Goal: Find specific page/section: Find specific page/section

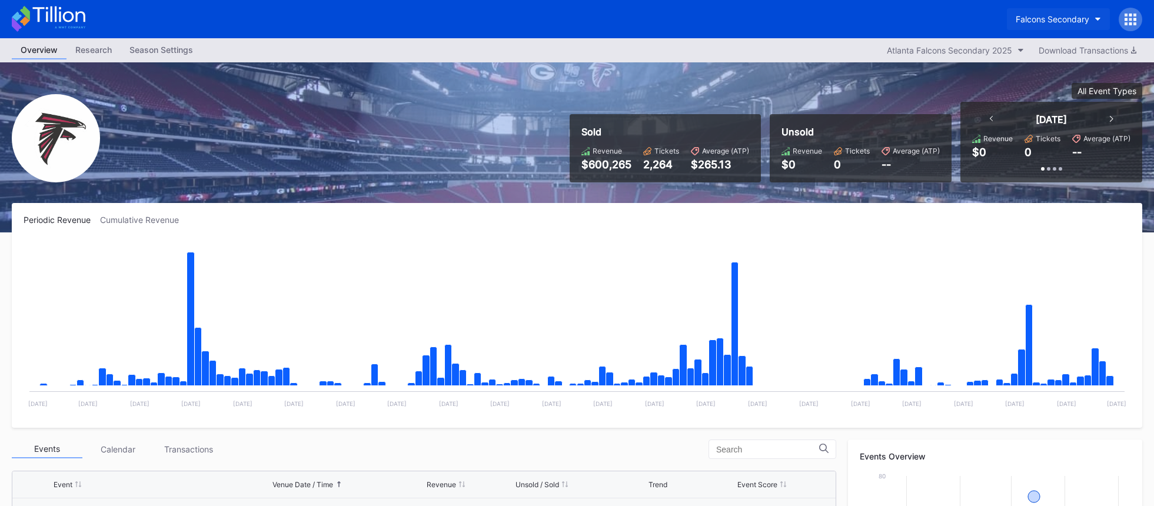
click at [1032, 15] on div "Falcons Secondary" at bounding box center [1053, 19] width 74 height 10
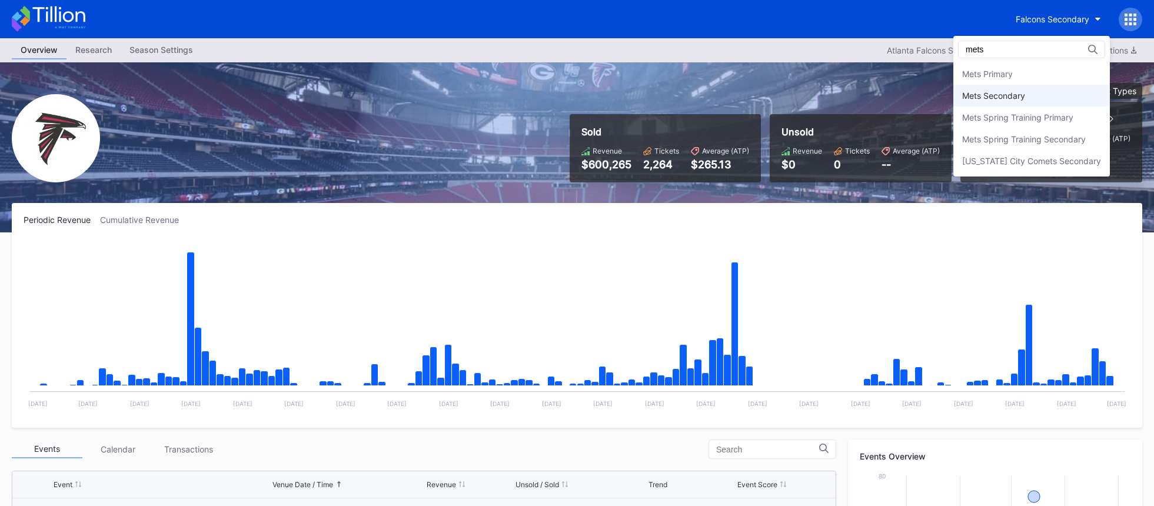
type input "mets"
click at [1032, 85] on div "Mets Secondary" at bounding box center [1032, 96] width 157 height 22
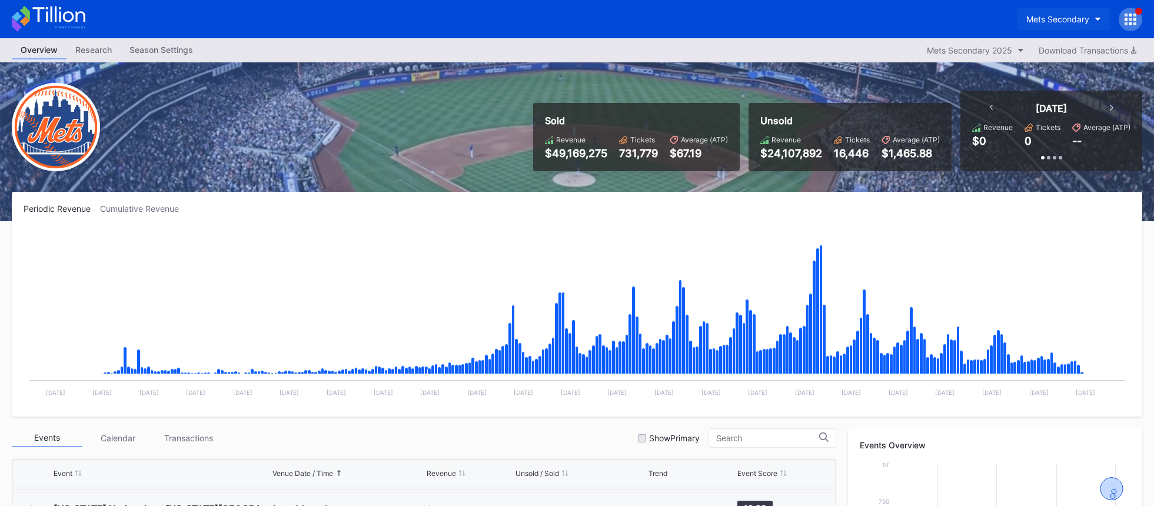
click at [1049, 21] on div "Mets Secondary" at bounding box center [1058, 19] width 63 height 10
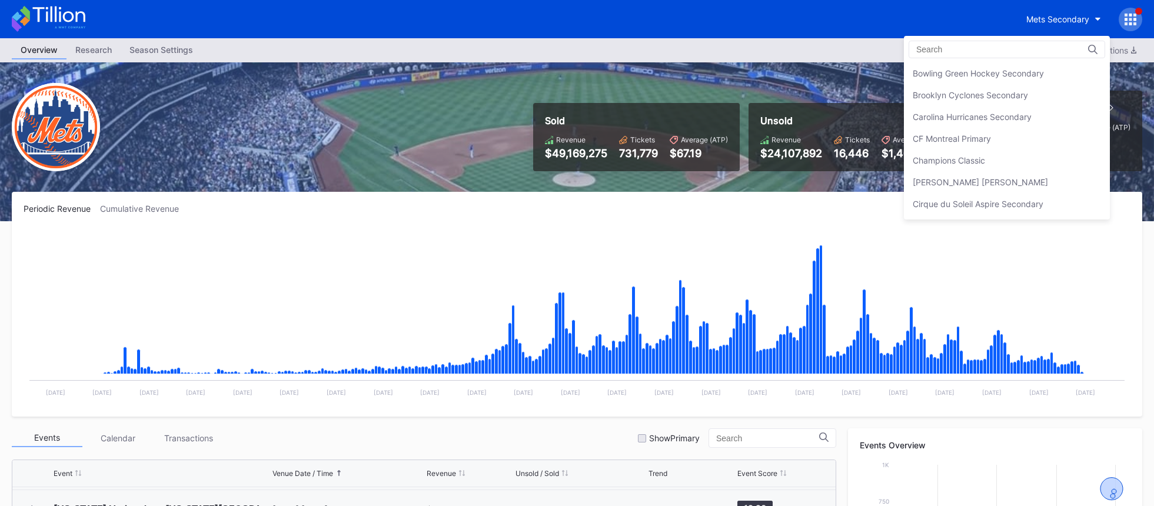
scroll to position [301, 0]
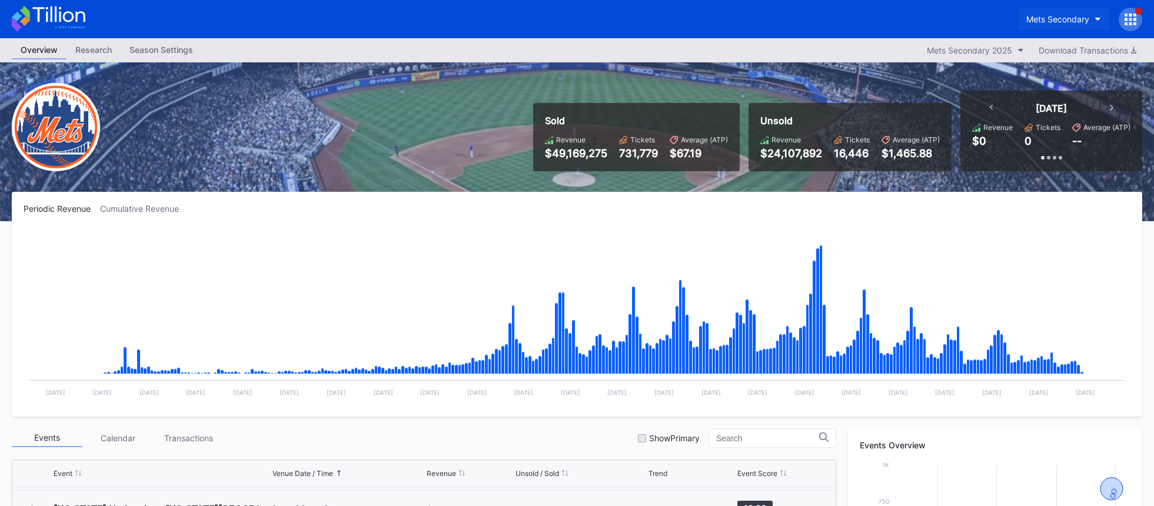
click at [1038, 22] on div "Mets Secondary" at bounding box center [1058, 19] width 63 height 10
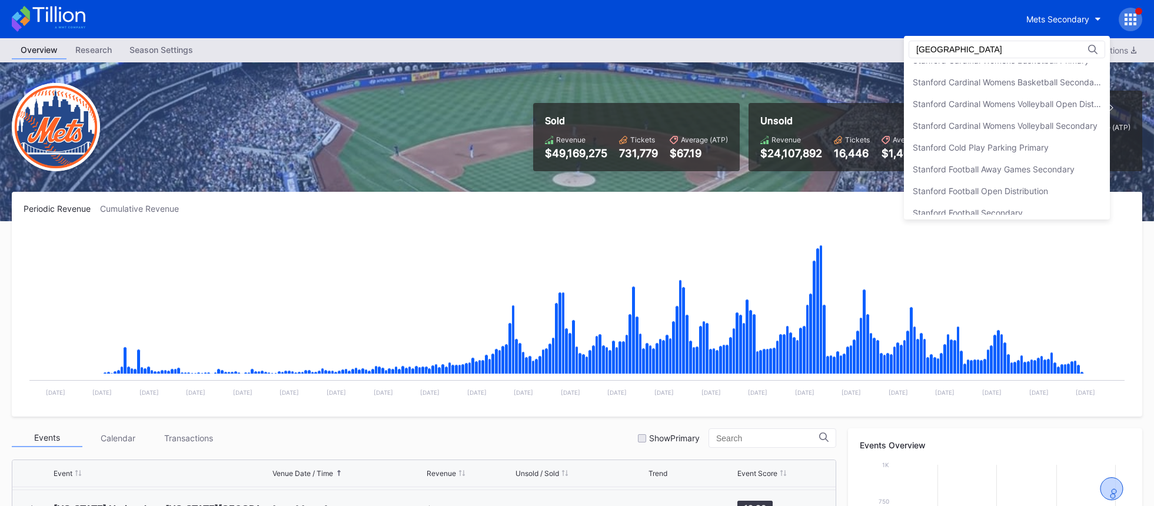
scroll to position [153, 0]
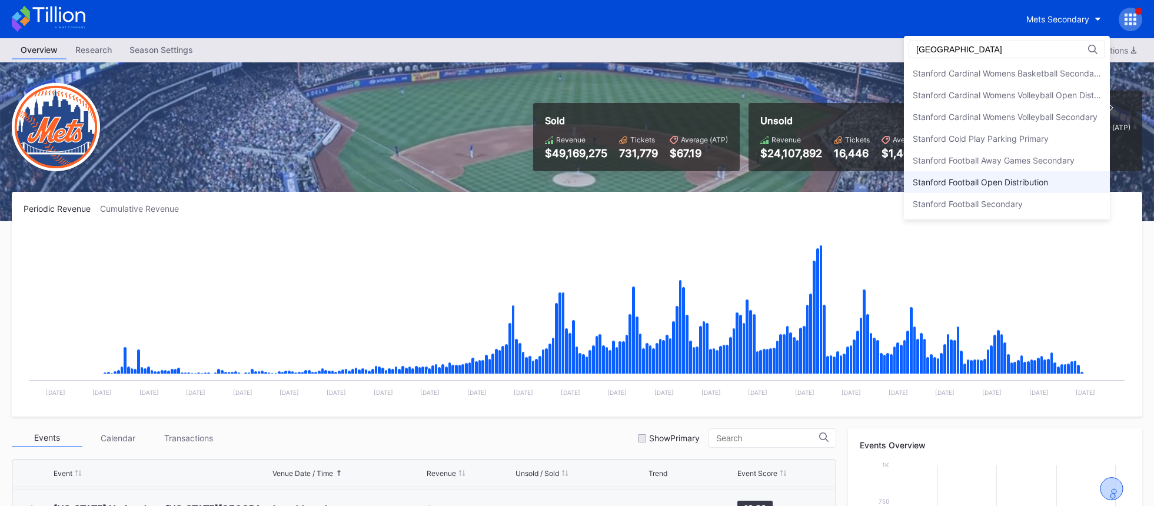
type input "[GEOGRAPHIC_DATA]"
click at [1007, 185] on div "Stanford Football Open Distribution" at bounding box center [980, 182] width 135 height 10
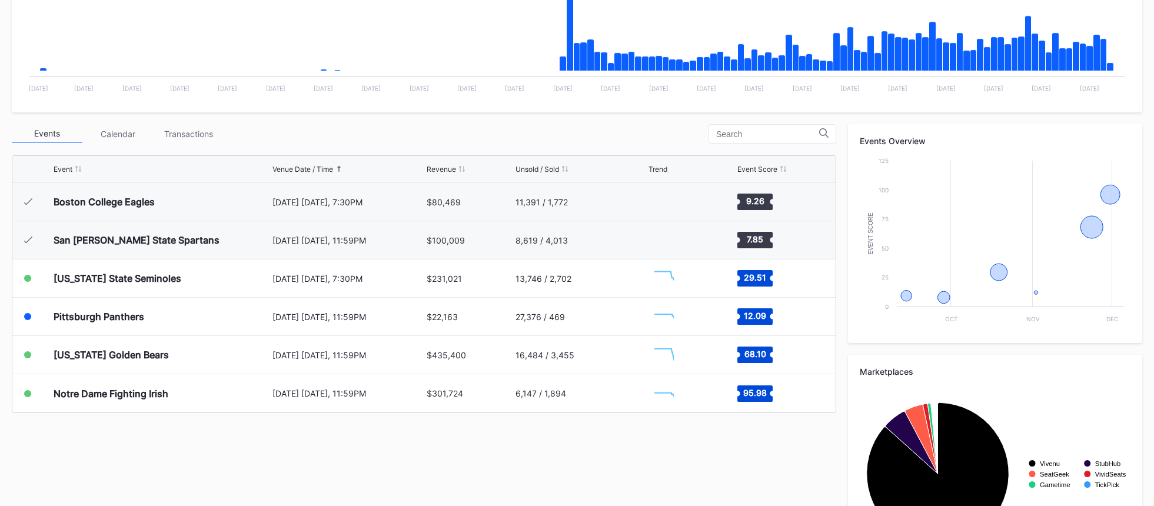
scroll to position [384, 0]
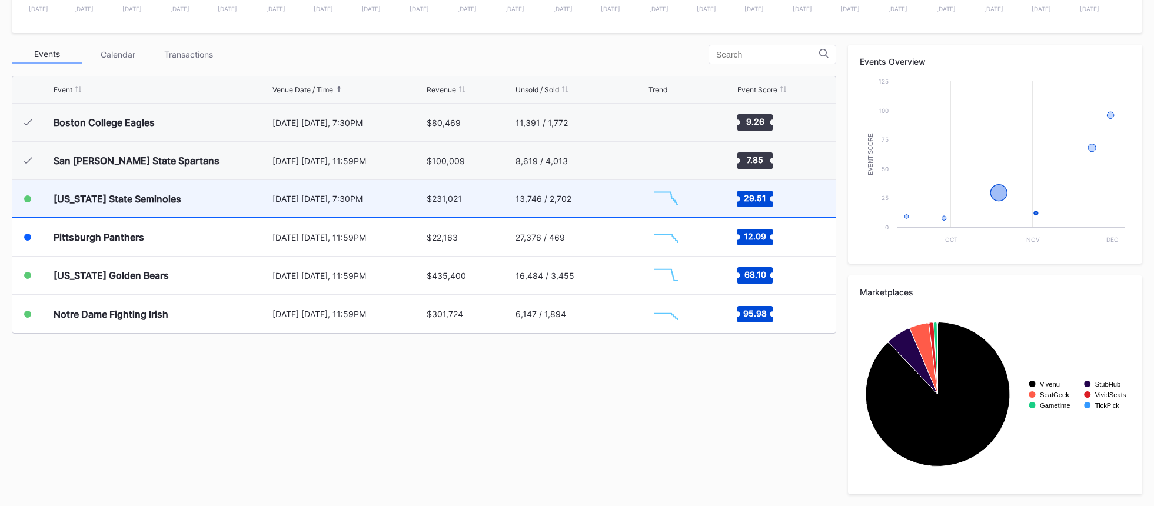
click at [631, 207] on div "13,746 / 2,702" at bounding box center [580, 198] width 129 height 37
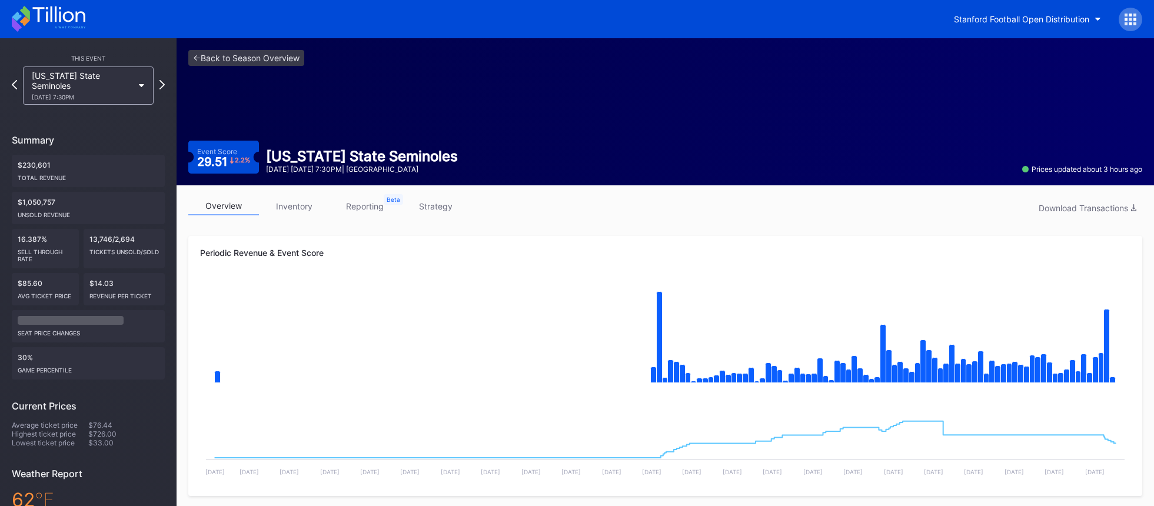
click at [424, 215] on div "overview inventory reporting strategy Download Transactions" at bounding box center [665, 209] width 954 height 24
click at [429, 211] on link "strategy" at bounding box center [435, 206] width 71 height 18
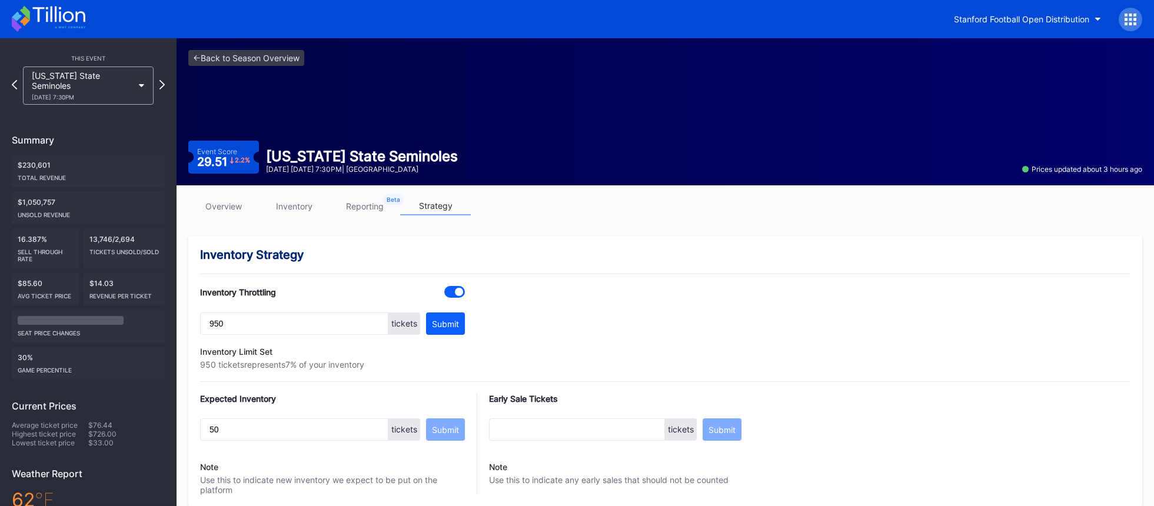
click at [290, 68] on div "<- Back to Season Overview Event Score 29.51 2.2 % [US_STATE] State Seminoles […" at bounding box center [666, 111] width 978 height 147
click at [290, 61] on link "<- Back to Season Overview" at bounding box center [246, 58] width 116 height 16
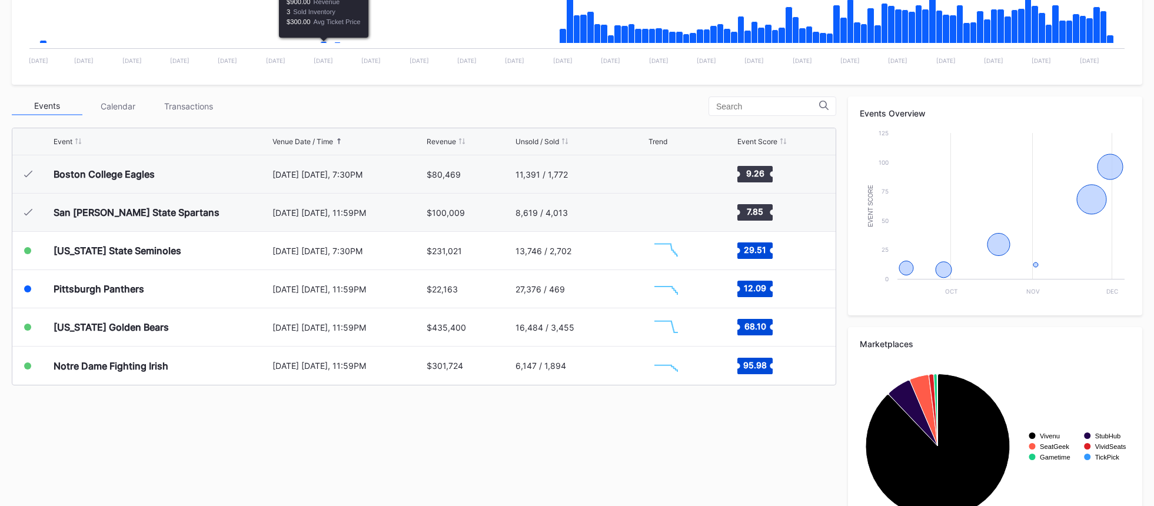
scroll to position [333, 0]
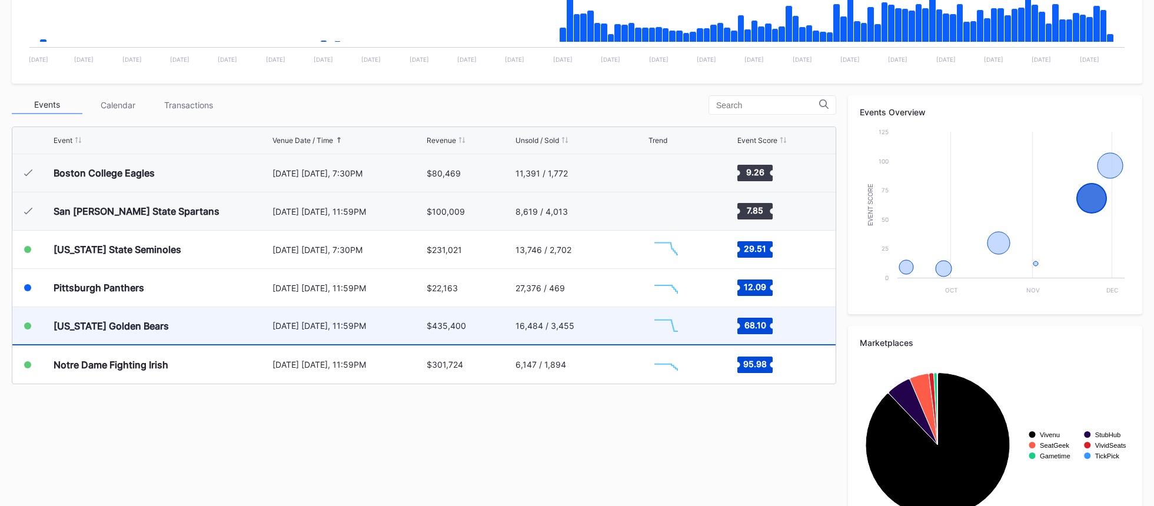
click at [331, 310] on div "[DATE] [DATE], 11:59PM" at bounding box center [348, 325] width 151 height 37
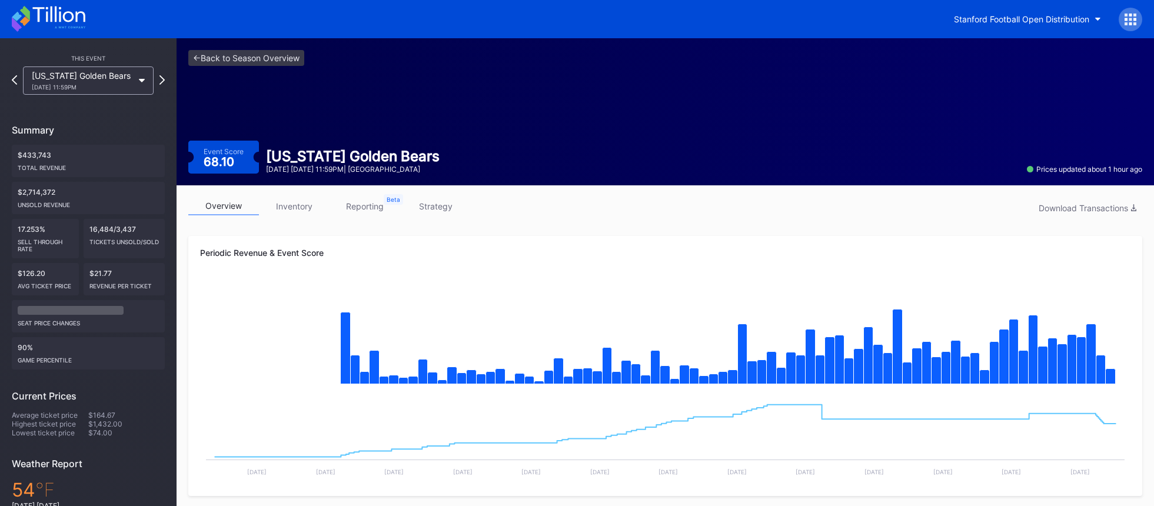
click at [427, 211] on link "strategy" at bounding box center [435, 206] width 71 height 18
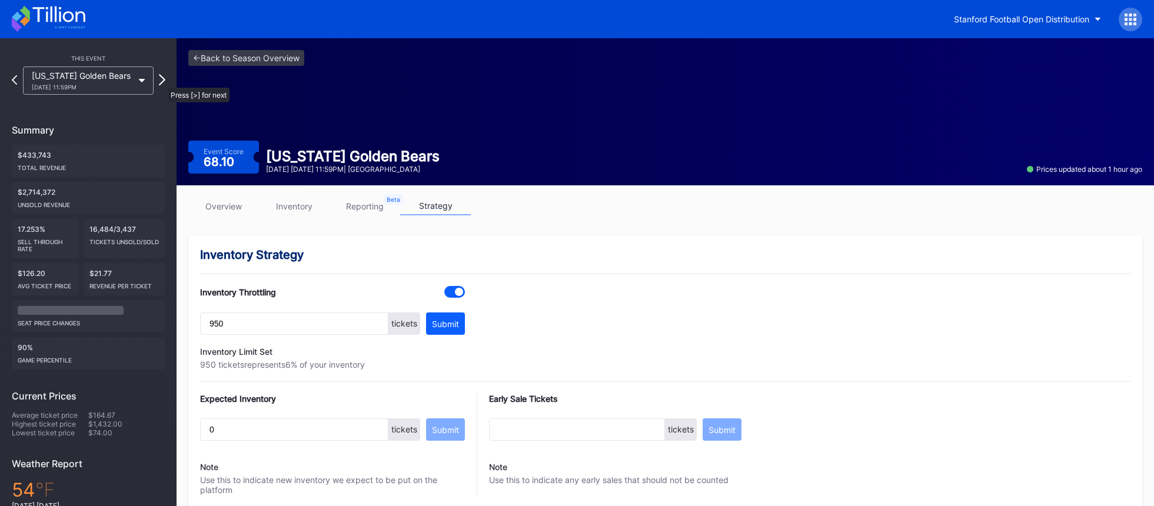
click at [162, 82] on icon at bounding box center [162, 79] width 6 height 11
click at [211, 201] on link "overview" at bounding box center [223, 206] width 71 height 18
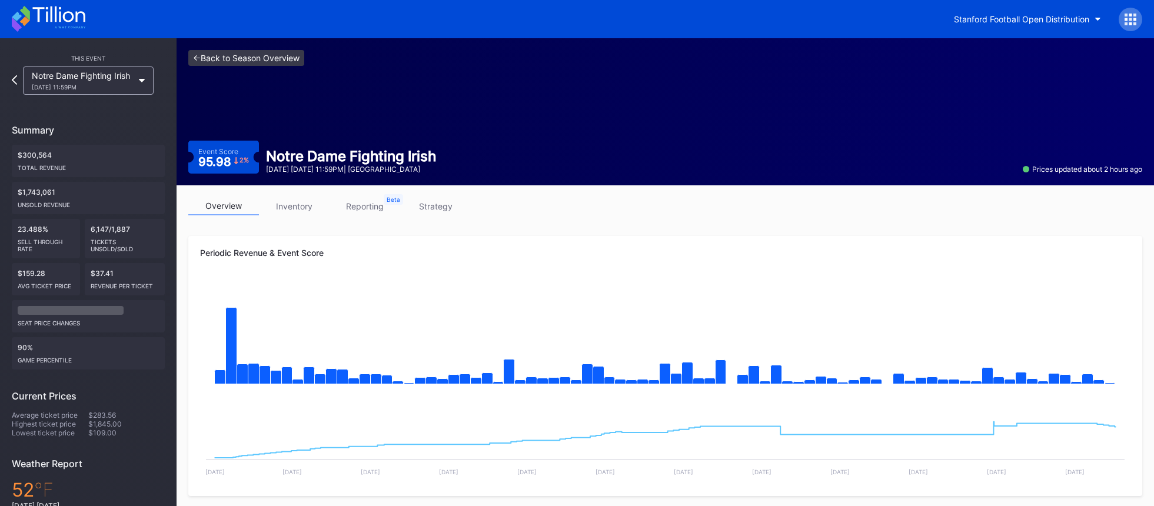
click at [295, 65] on link "<- Back to Season Overview" at bounding box center [246, 58] width 116 height 16
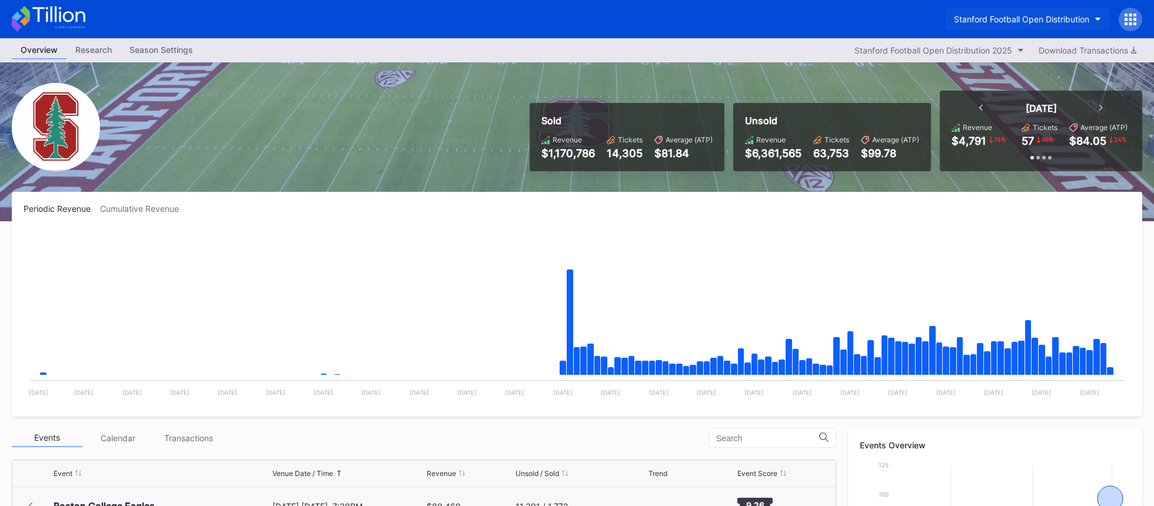
click at [1017, 17] on div "Stanford Football Open Distribution" at bounding box center [1021, 19] width 135 height 10
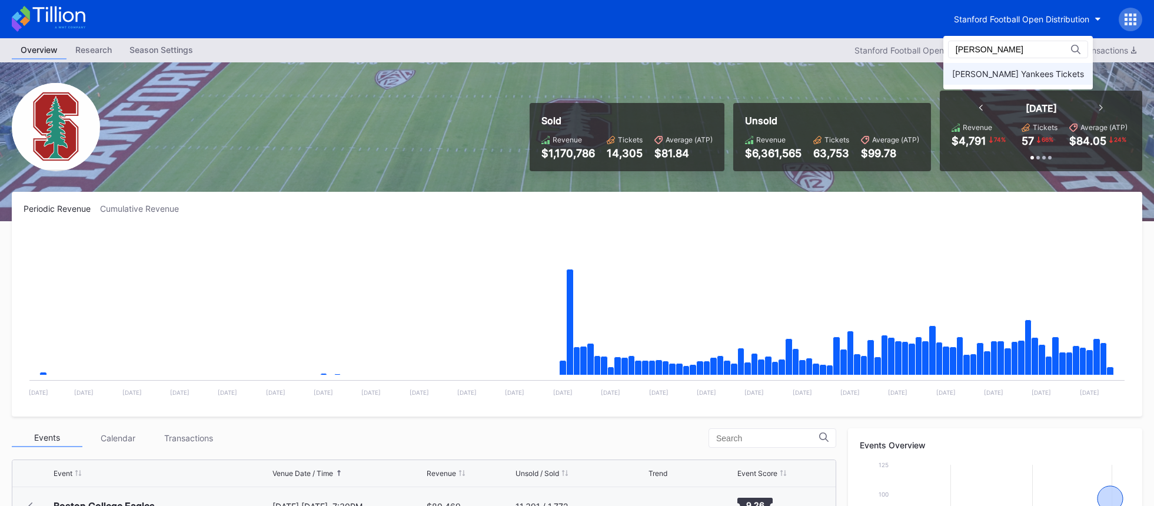
type input "[PERSON_NAME]"
click at [1010, 74] on div "[PERSON_NAME] Yankees Tickets" at bounding box center [1018, 74] width 132 height 10
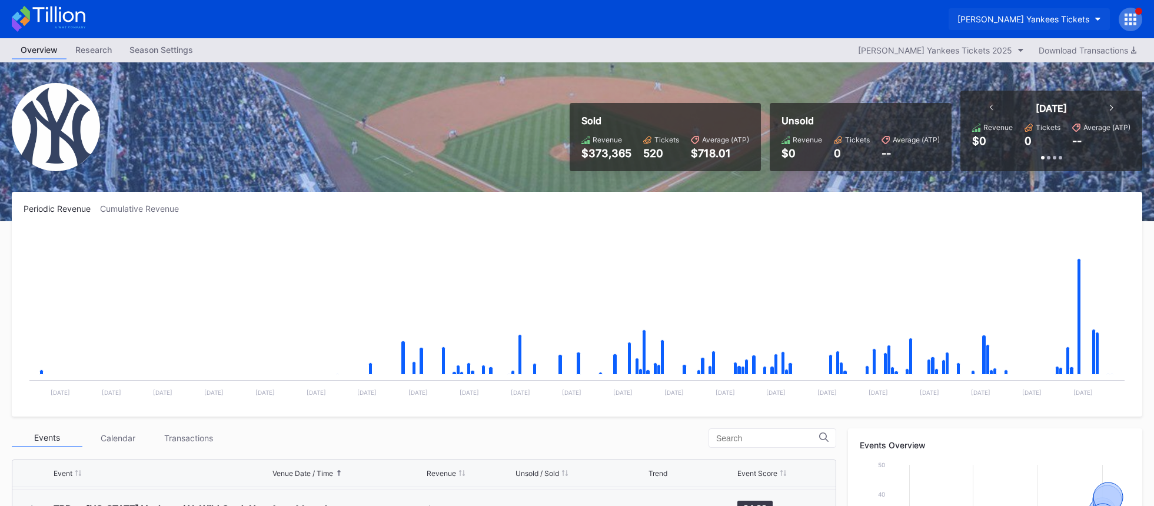
click at [1073, 22] on div "[PERSON_NAME] Yankees Tickets" at bounding box center [1024, 19] width 132 height 10
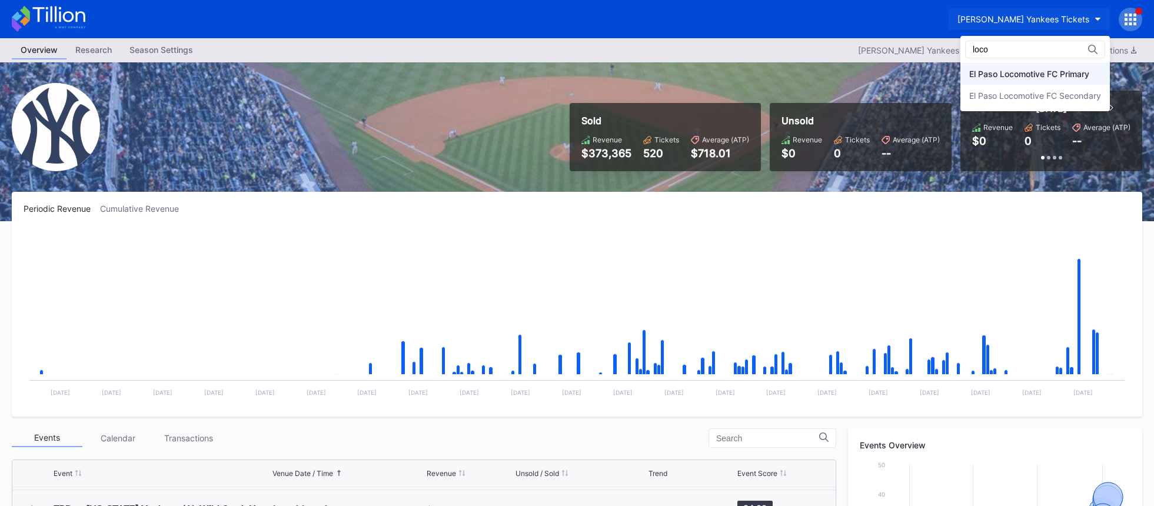
type input "loco"
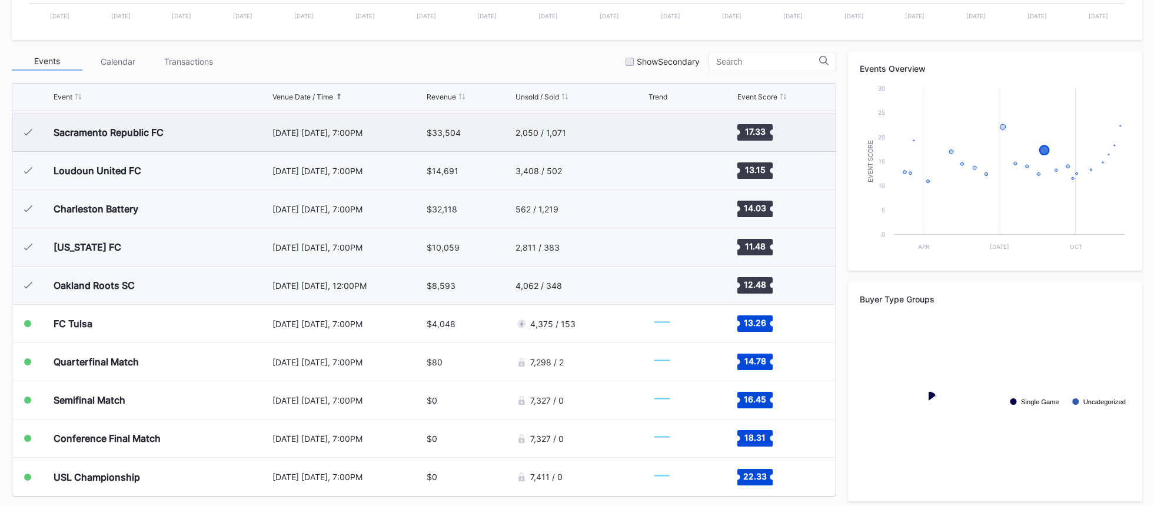
scroll to position [384, 0]
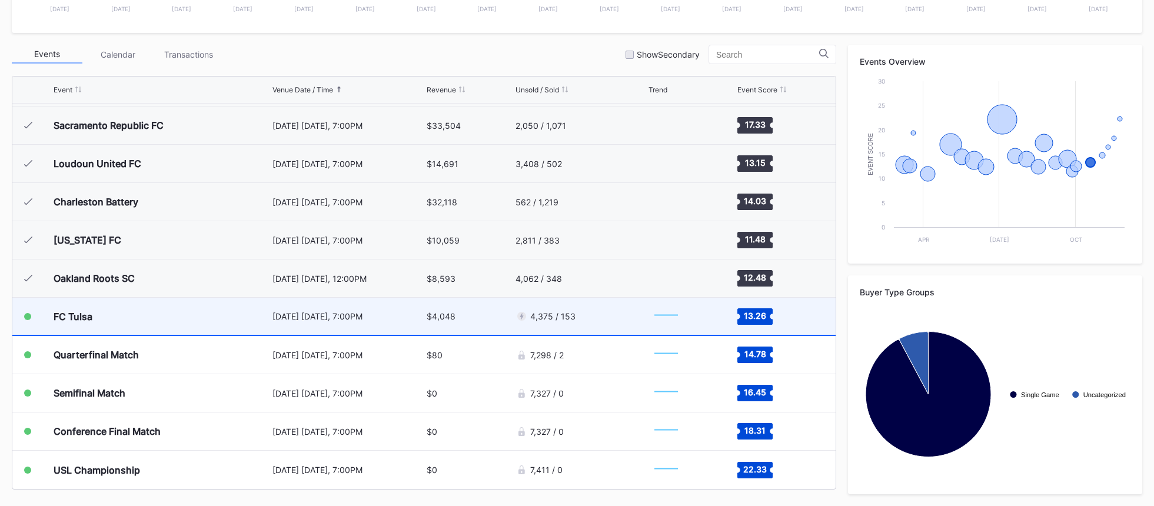
click at [378, 318] on div "[DATE] [DATE], 7:00PM" at bounding box center [348, 316] width 151 height 10
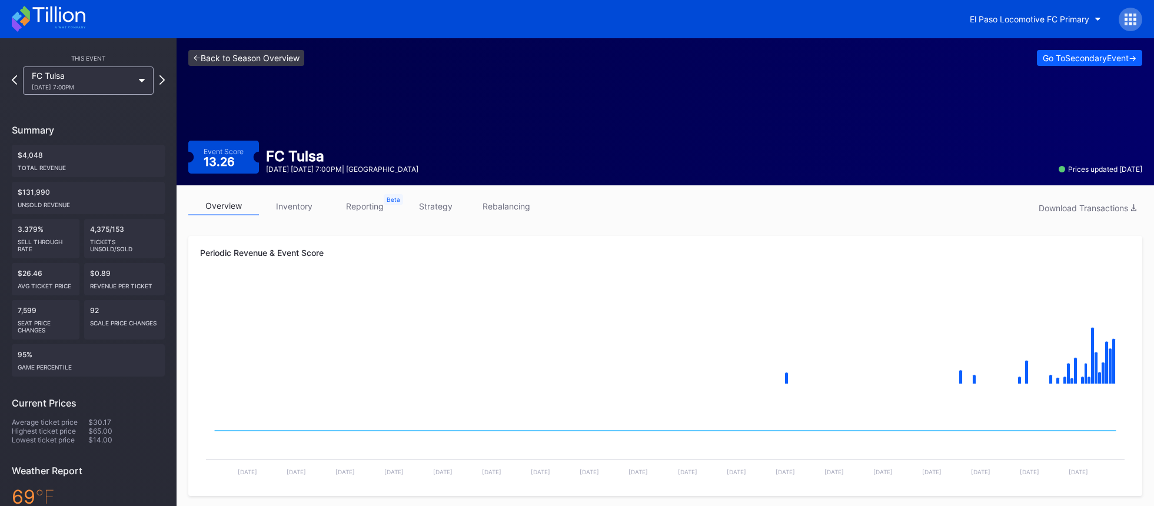
click at [268, 61] on link "<- Back to Season Overview" at bounding box center [246, 58] width 116 height 16
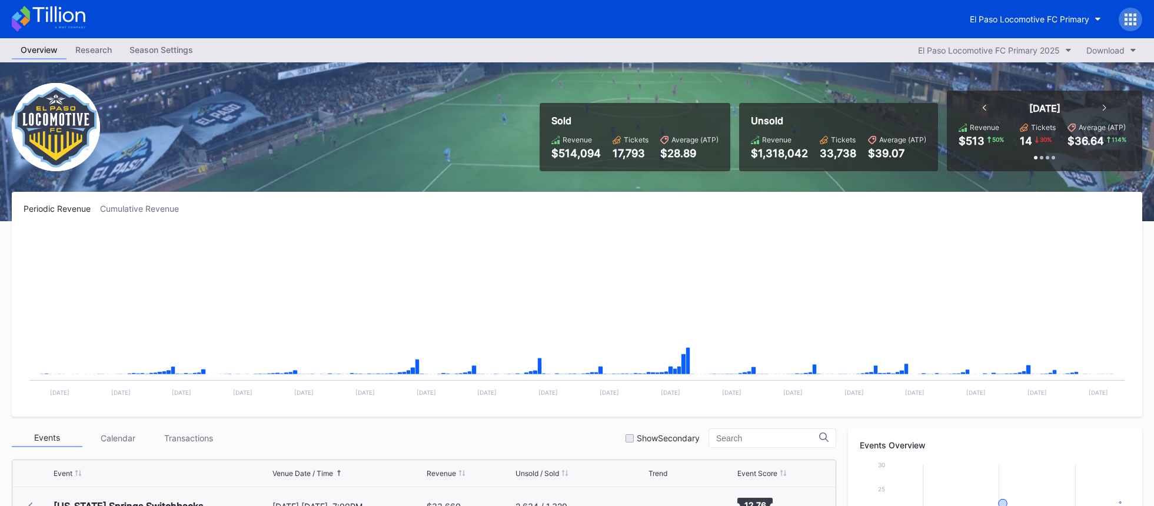
scroll to position [456, 0]
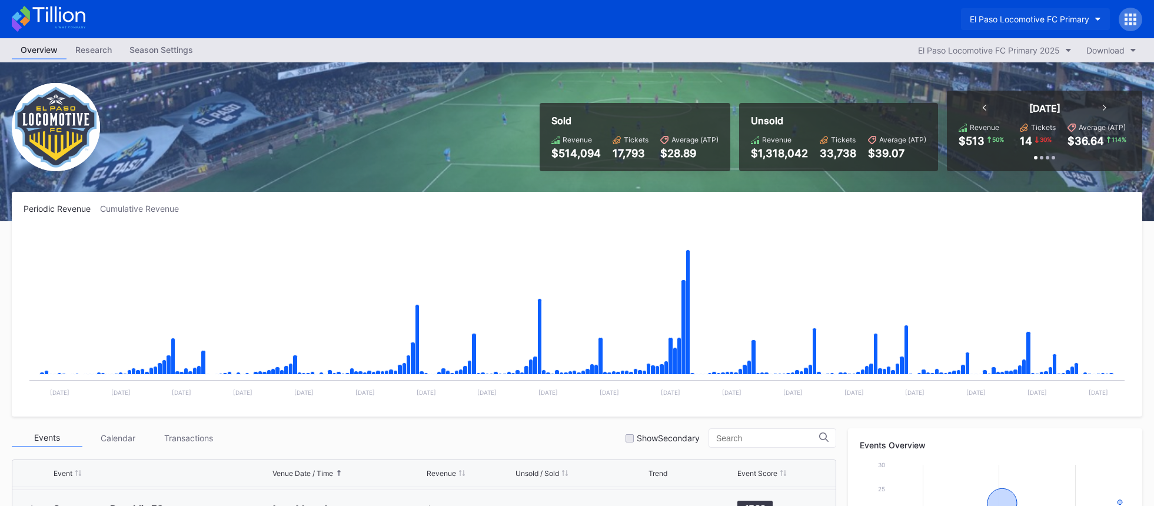
click at [1047, 21] on div "El Paso Locomotive FC Primary" at bounding box center [1029, 19] width 119 height 10
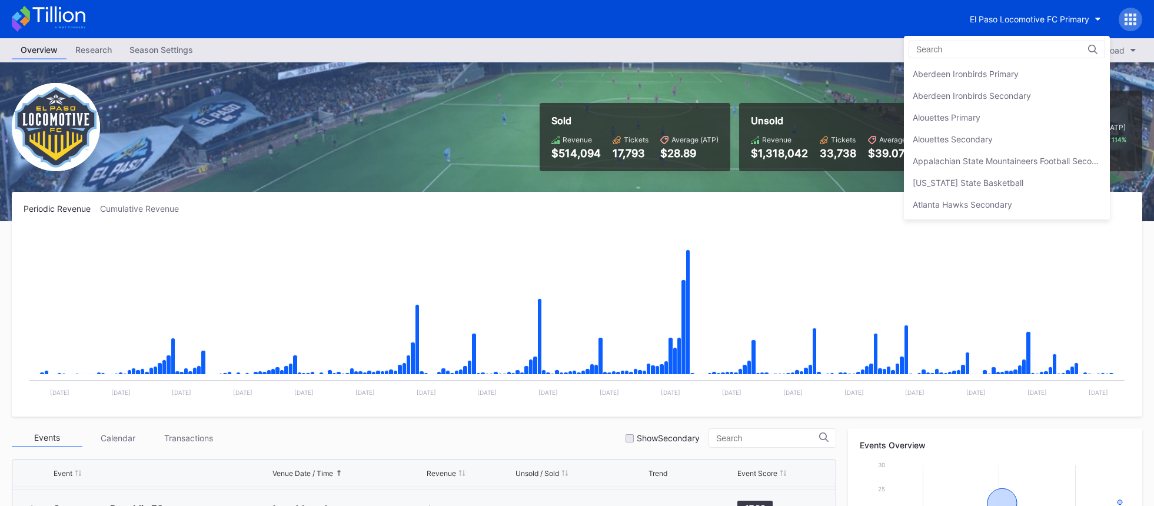
scroll to position [1154, 0]
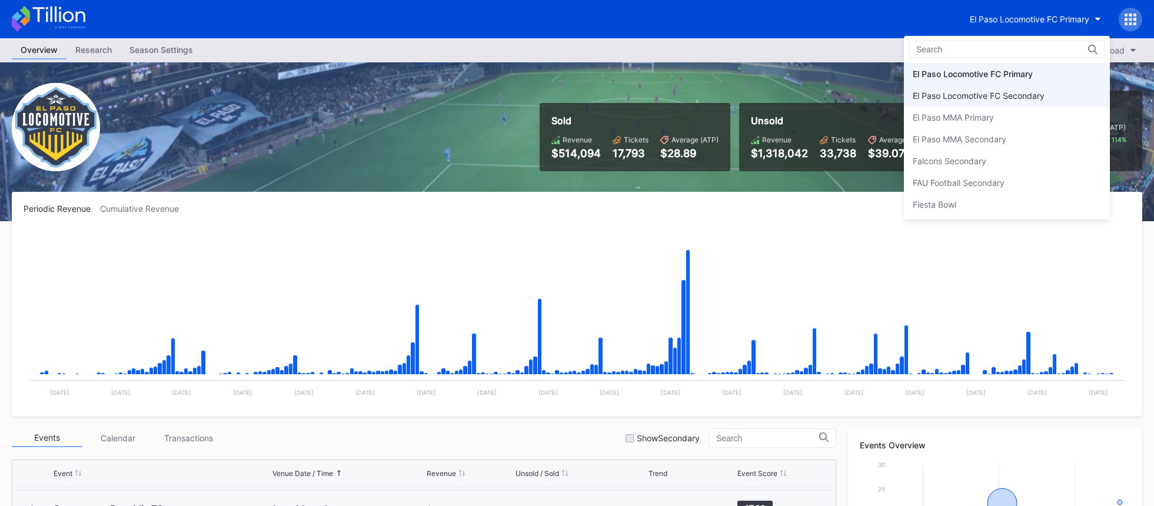
click at [1041, 85] on div "El Paso Locomotive FC Secondary" at bounding box center [1007, 96] width 206 height 22
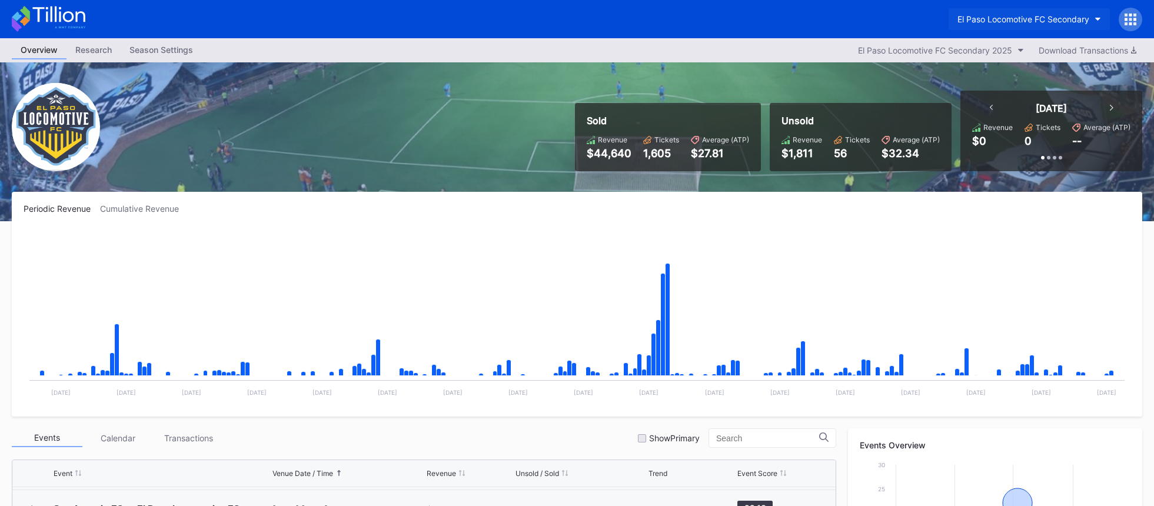
click at [1031, 18] on div "El Paso Locomotive FC Secondary" at bounding box center [1024, 19] width 132 height 10
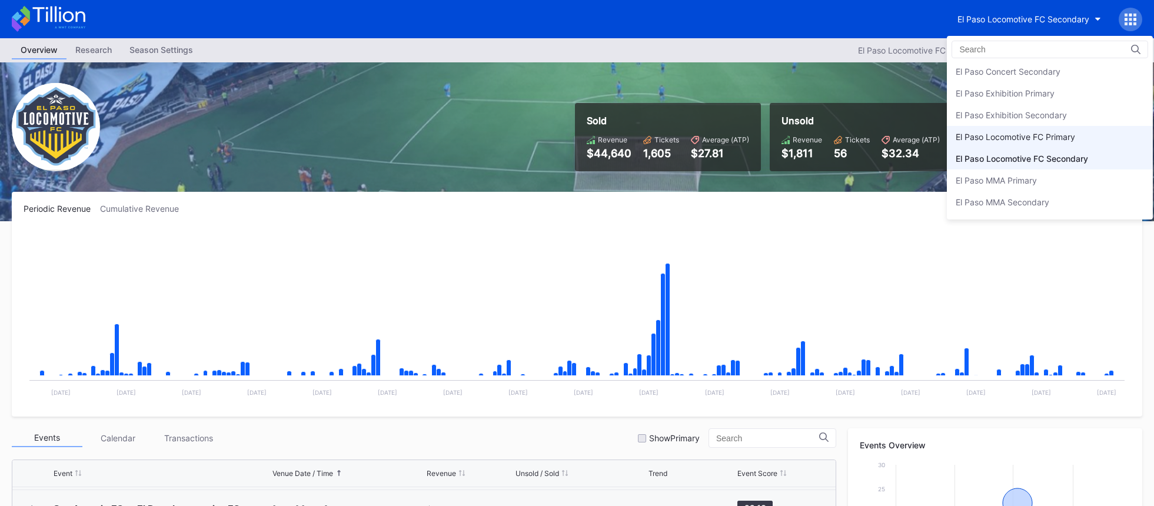
scroll to position [1064, 0]
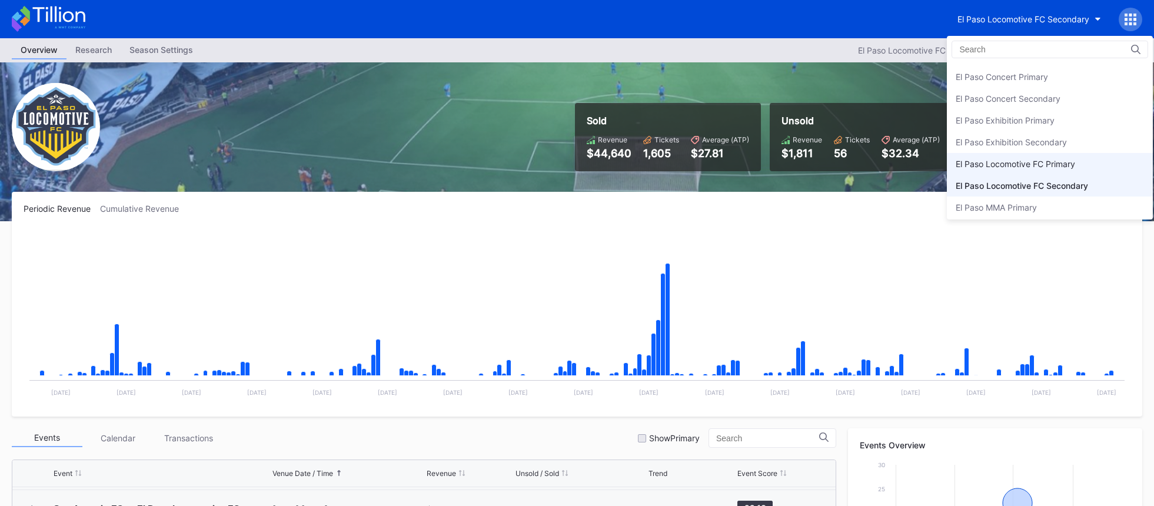
click at [1037, 165] on div "El Paso Locomotive FC Primary" at bounding box center [1015, 164] width 119 height 10
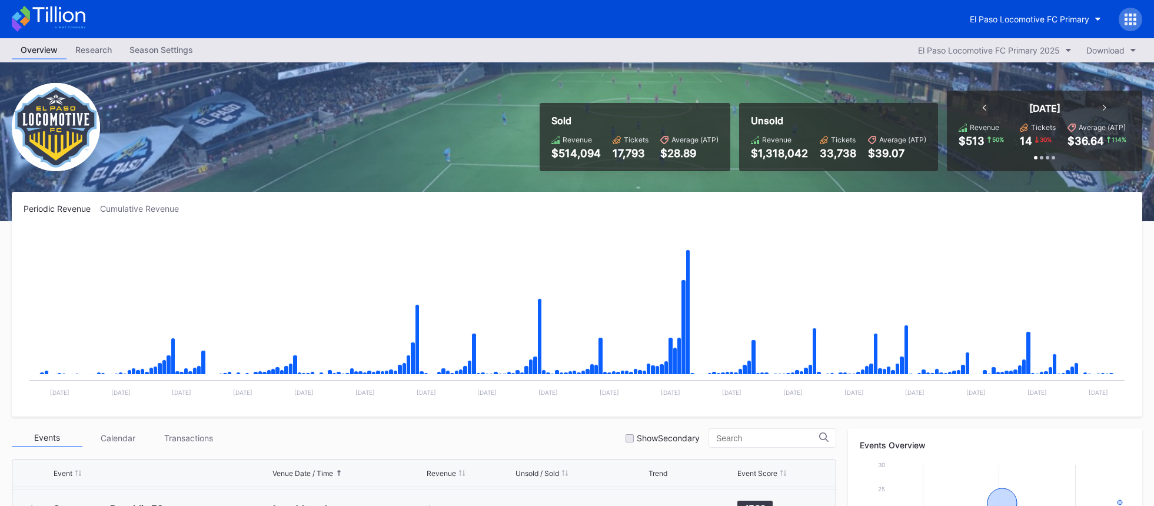
click at [84, 16] on icon at bounding box center [58, 14] width 52 height 16
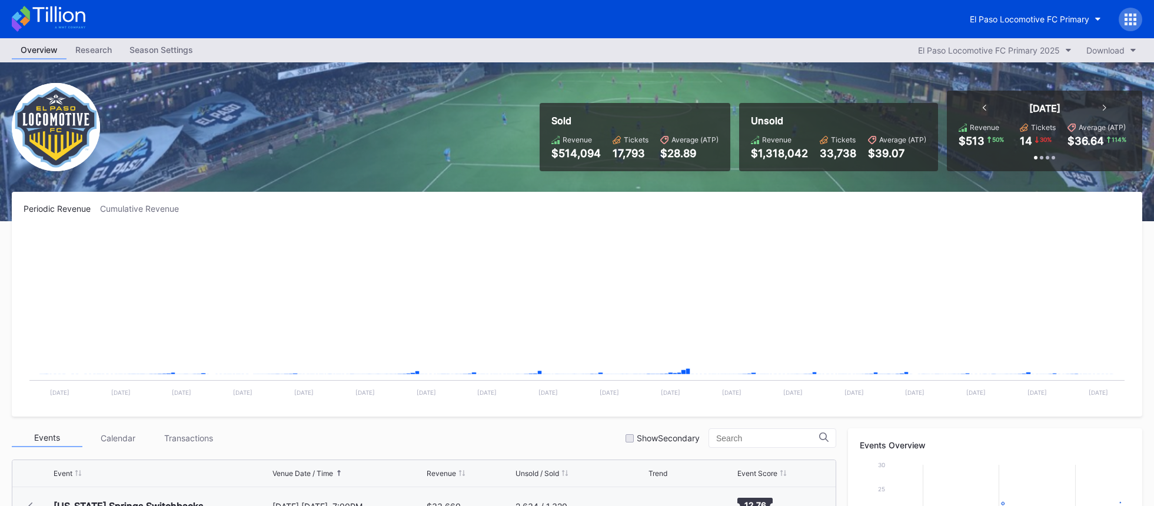
scroll to position [456, 0]
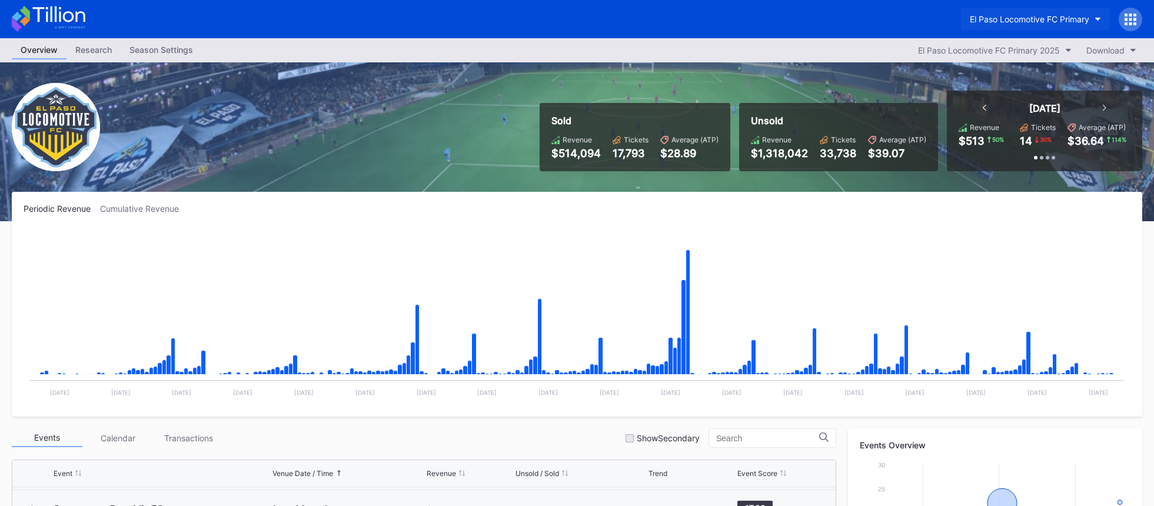
click at [978, 18] on div "El Paso Locomotive FC Primary" at bounding box center [1029, 19] width 119 height 10
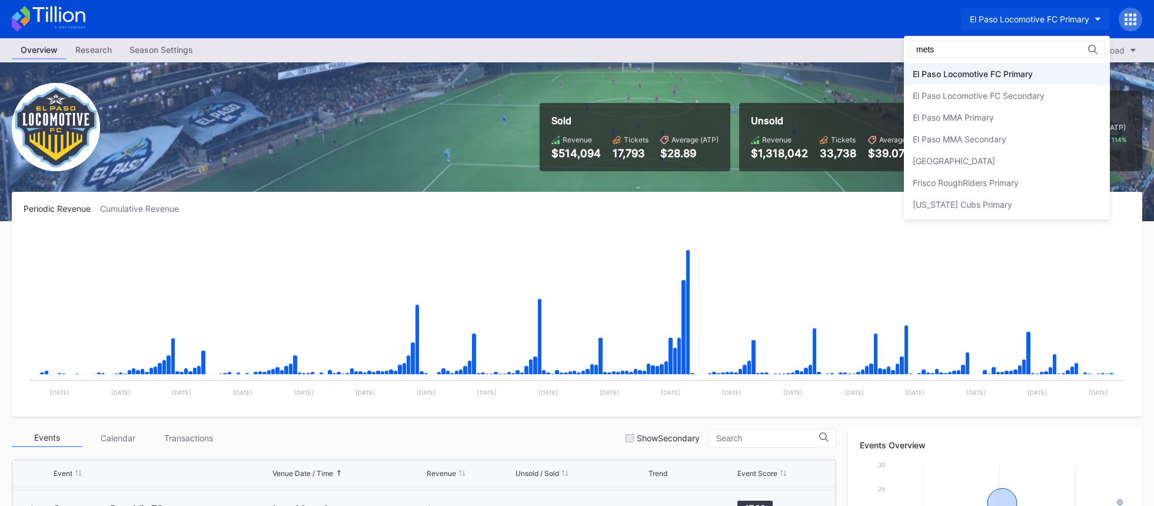
scroll to position [0, 0]
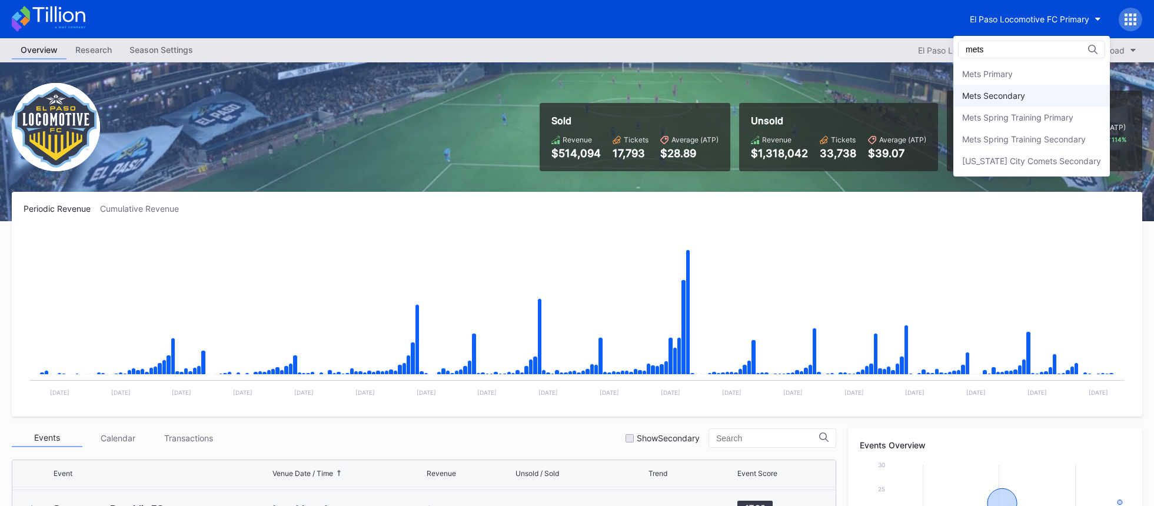
type input "mets"
click at [986, 94] on div "Mets Secondary" at bounding box center [993, 96] width 63 height 10
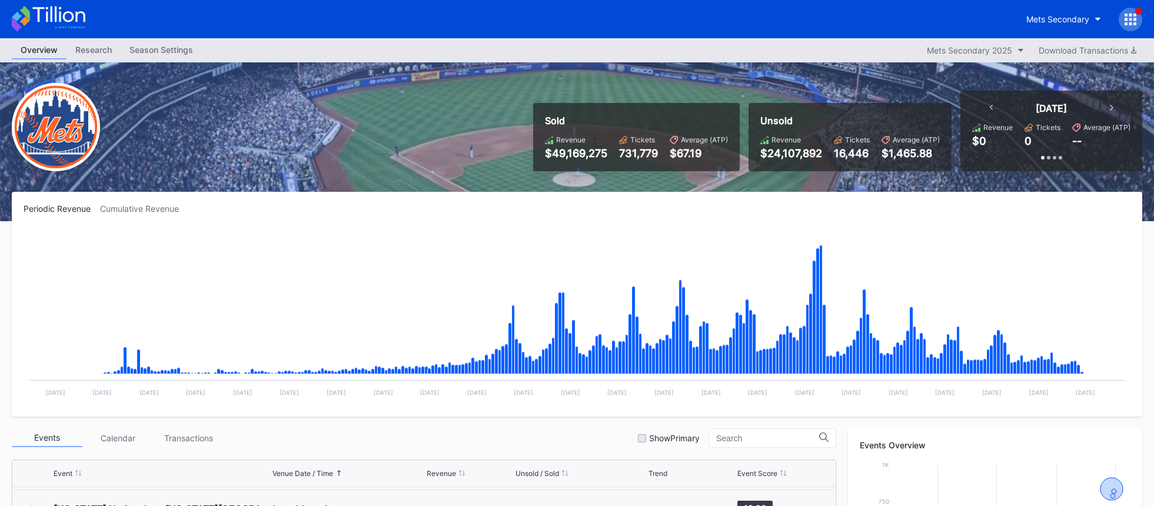
click at [75, 22] on icon at bounding box center [49, 19] width 74 height 26
drag, startPoint x: 97, startPoint y: 24, endPoint x: 91, endPoint y: 24, distance: 5.9
click at [97, 24] on div "Mets Secondary" at bounding box center [577, 19] width 1154 height 38
click at [91, 24] on div "Mets Secondary" at bounding box center [577, 19] width 1154 height 38
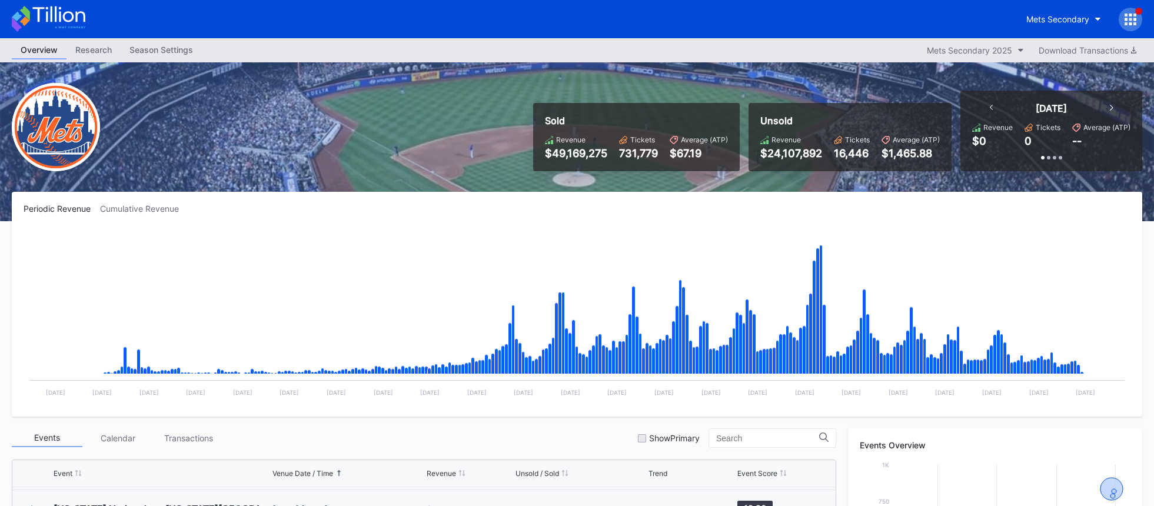
click at [83, 24] on icon at bounding box center [49, 19] width 74 height 26
drag, startPoint x: 737, startPoint y: 100, endPoint x: 833, endPoint y: 77, distance: 98.8
click at [737, 99] on div "Sold Revenue $49,169,275 Tickets 731,779 Average (ATP) $67.19 Unsold Revenue $2…" at bounding box center [833, 131] width 618 height 81
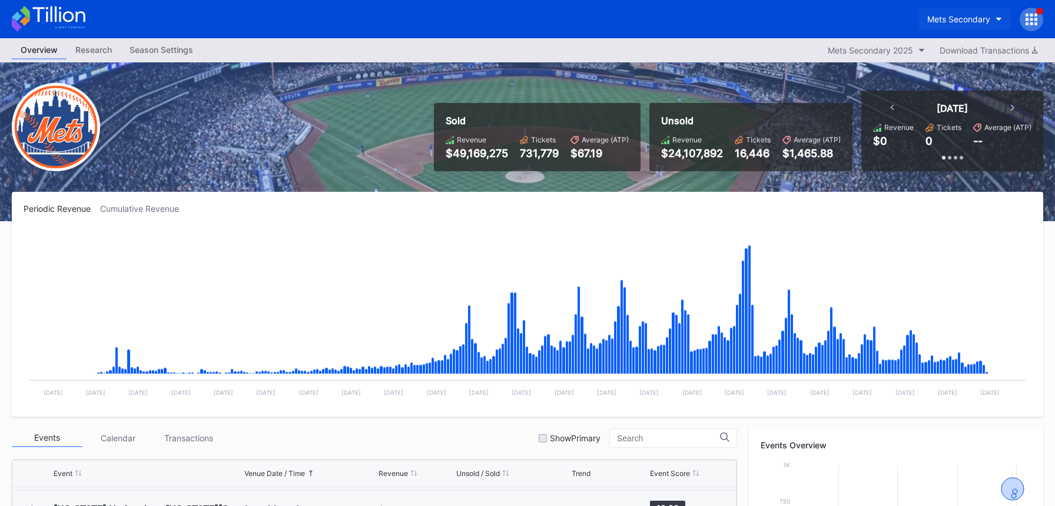
click at [958, 10] on button "Mets Secondary" at bounding box center [964, 19] width 92 height 22
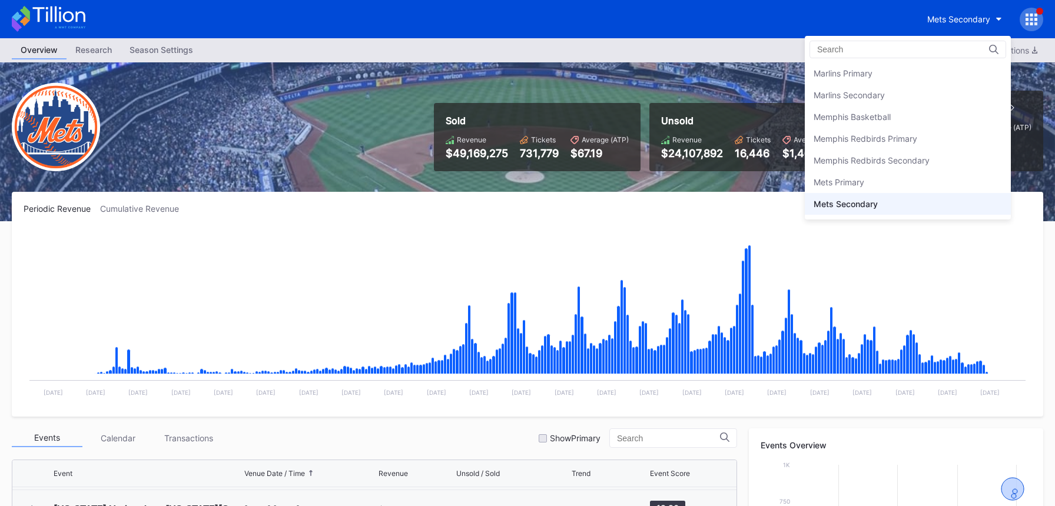
scroll to position [1714, 0]
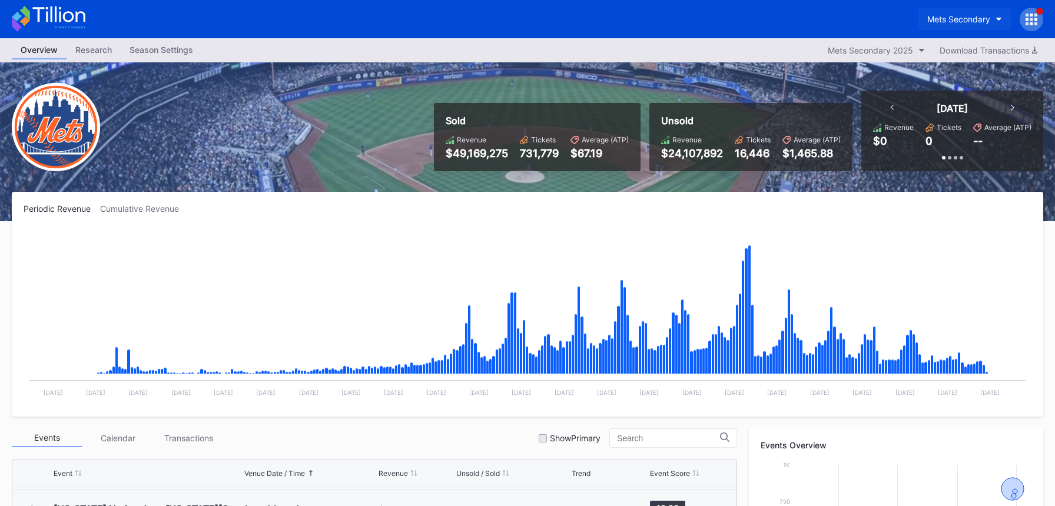
click at [931, 19] on div "Mets Secondary" at bounding box center [958, 19] width 63 height 10
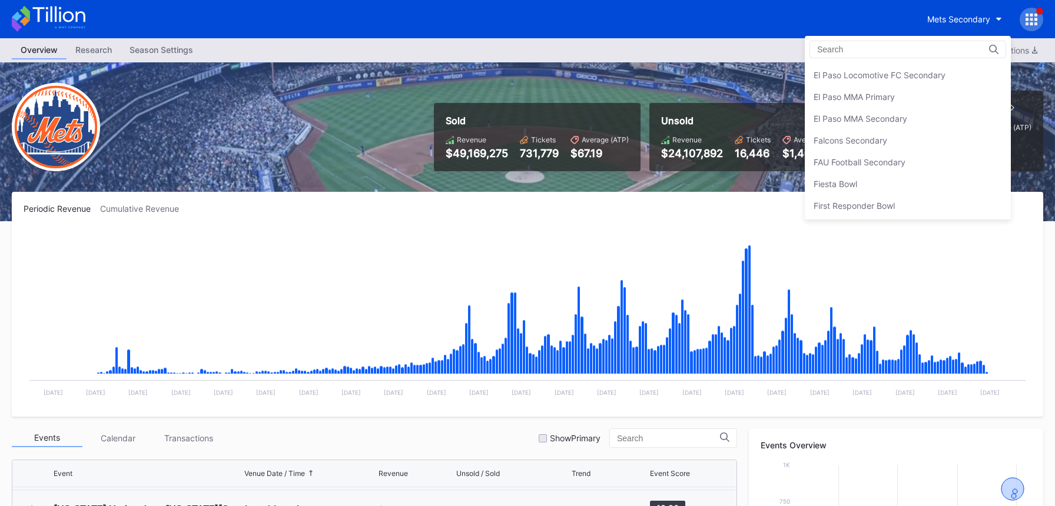
scroll to position [1174, 0]
click at [926, 184] on div "Fiesta Bowl" at bounding box center [908, 185] width 206 height 22
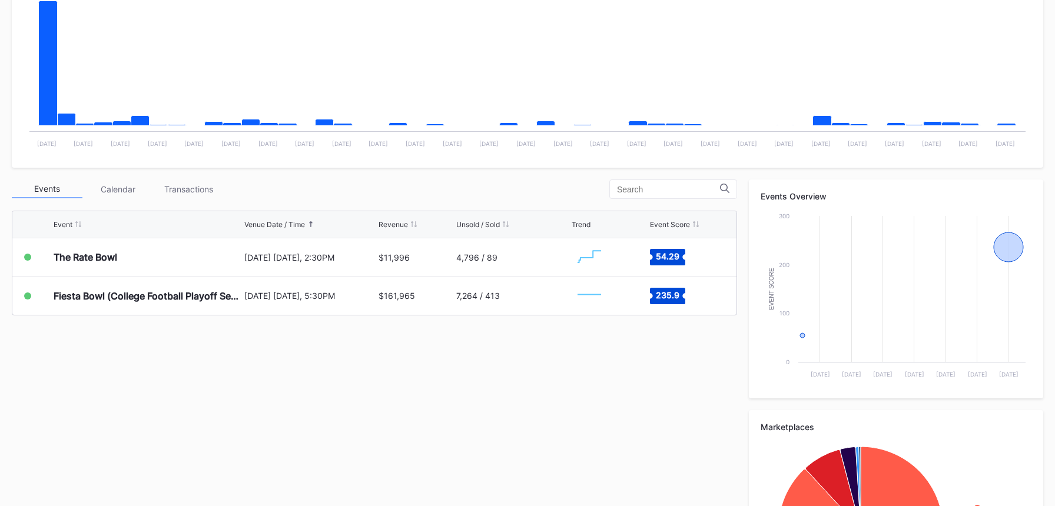
scroll to position [332, 0]
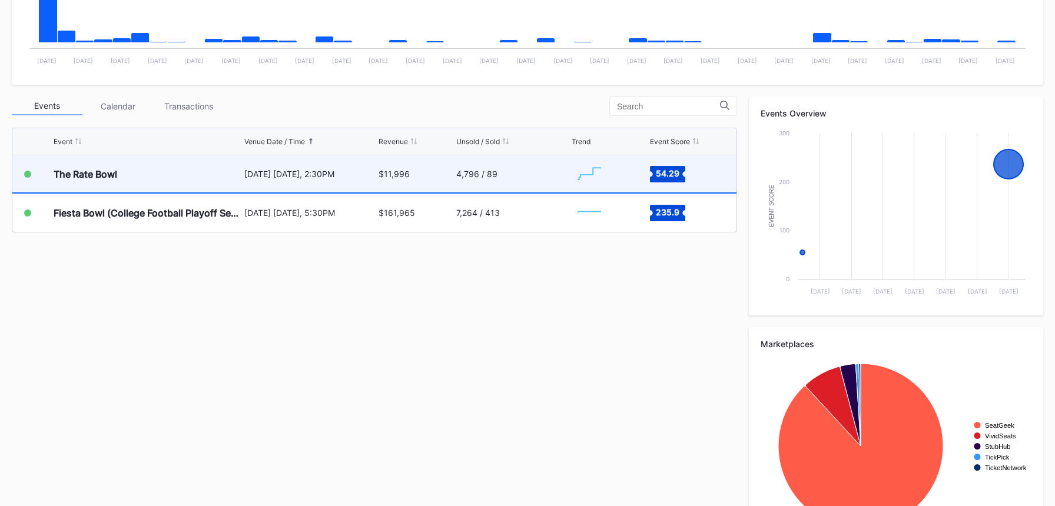
click at [544, 182] on div "4,796 / 89" at bounding box center [512, 173] width 112 height 37
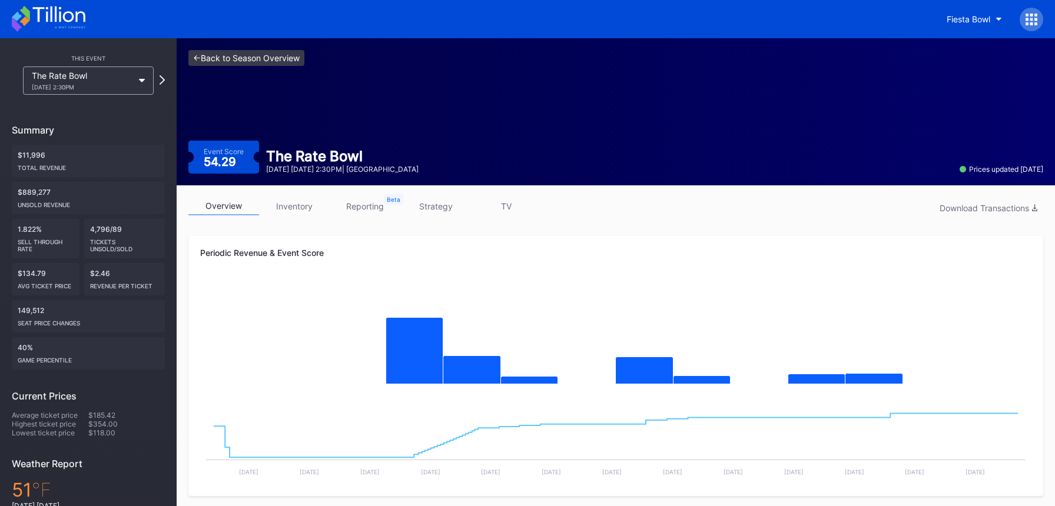
click at [291, 61] on link "<- Back to Season Overview" at bounding box center [246, 58] width 116 height 16
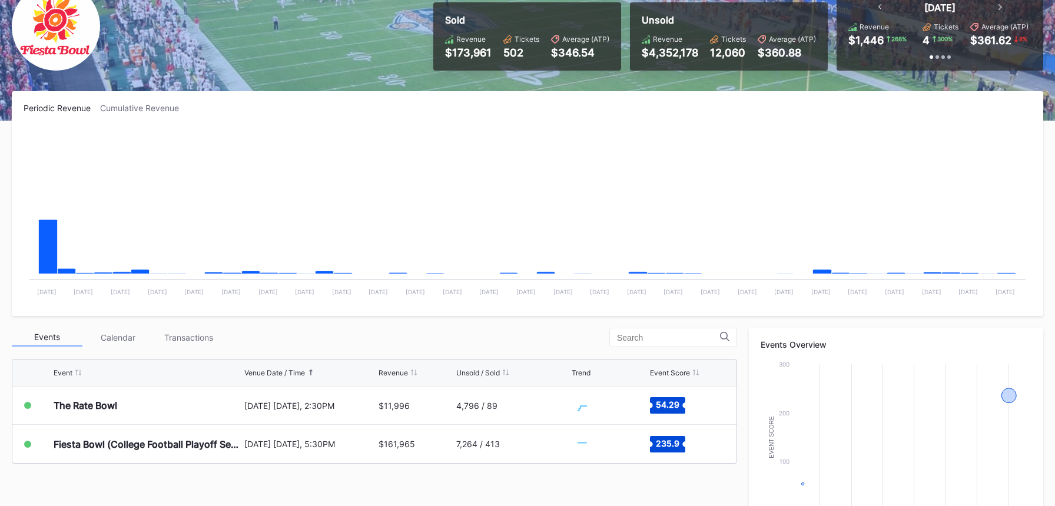
scroll to position [384, 0]
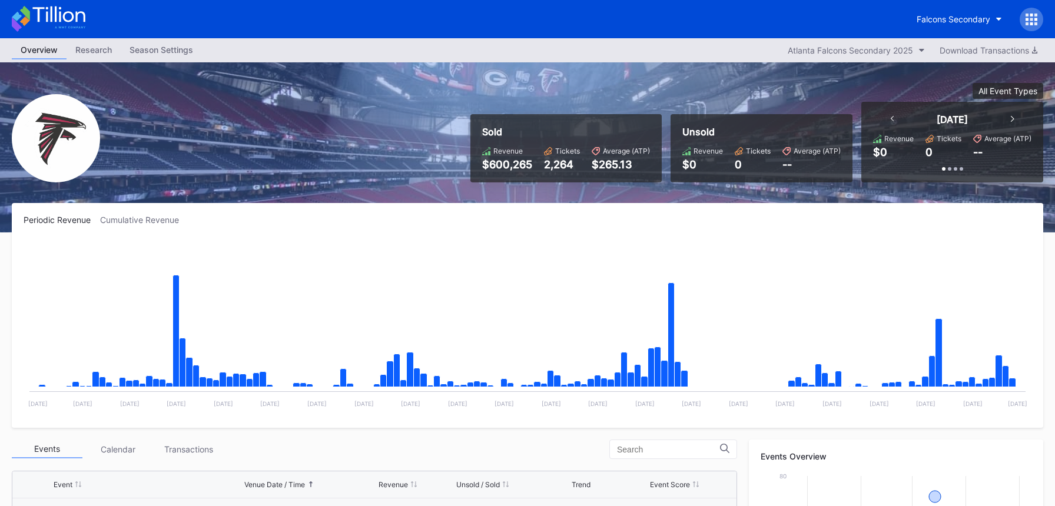
click at [75, 23] on icon at bounding box center [49, 19] width 74 height 26
